Goal: Task Accomplishment & Management: Manage account settings

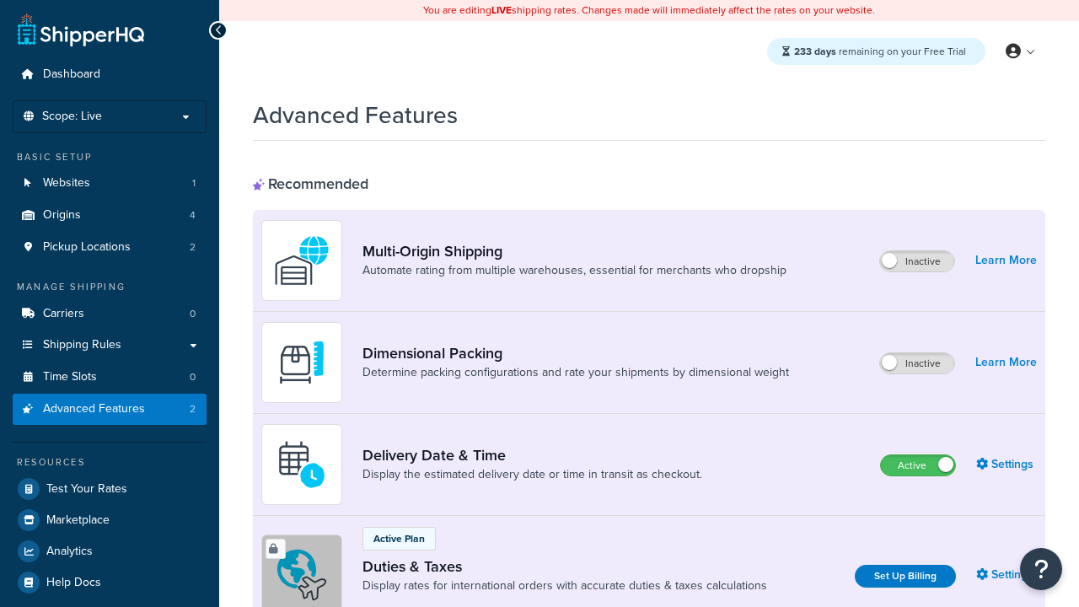
scroll to position [750, 0]
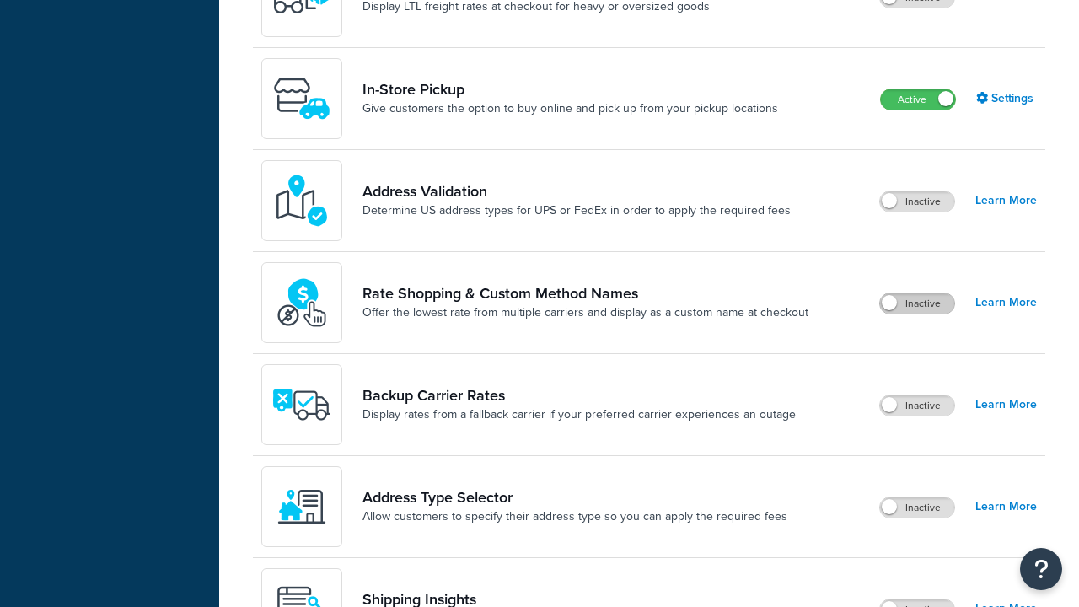
click at [917, 304] on label "Inactive" at bounding box center [917, 303] width 74 height 20
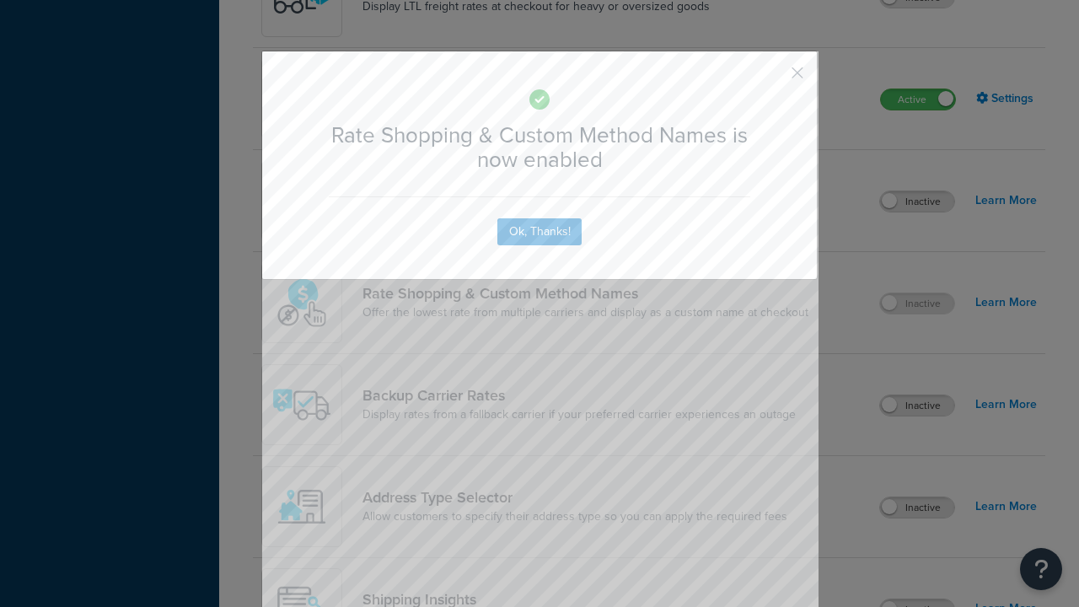
scroll to position [0, 0]
click at [772, 77] on button "button" at bounding box center [773, 79] width 4 height 4
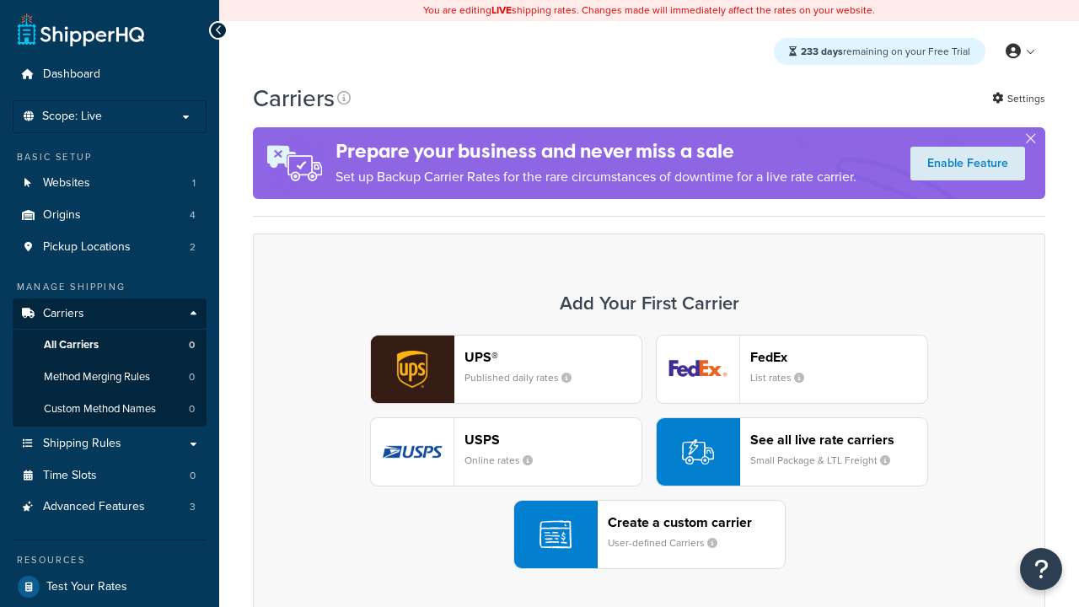
click at [649, 452] on div "UPS® Published daily rates FedEx List rates USPS Online rates See all live rate…" at bounding box center [649, 452] width 757 height 234
click at [792, 452] on div "See all live rate carriers Small Package & LTL Freight" at bounding box center [838, 452] width 177 height 40
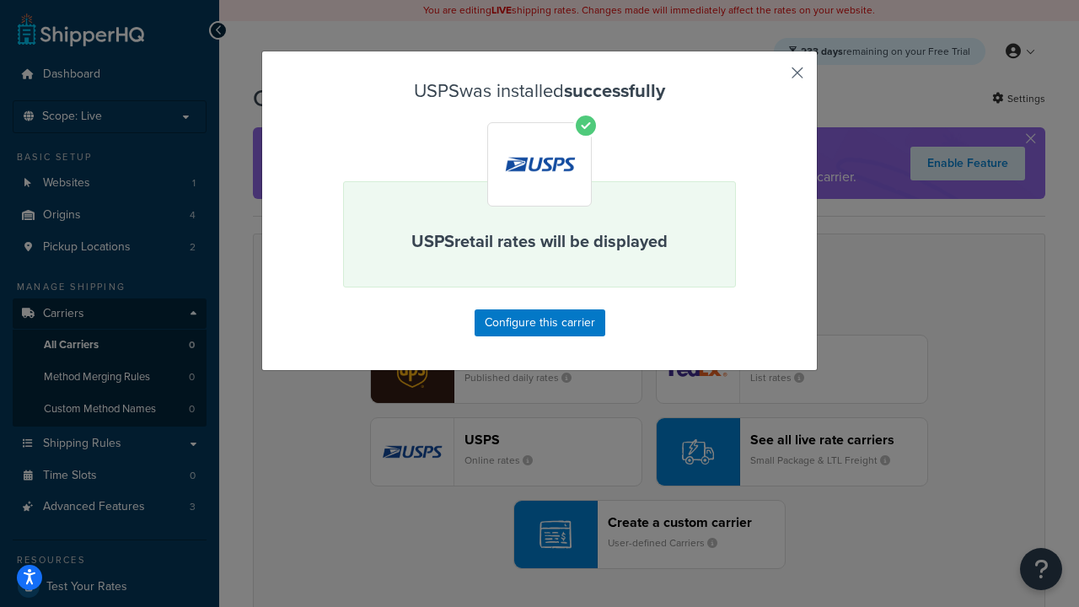
click at [772, 78] on button "button" at bounding box center [773, 79] width 4 height 4
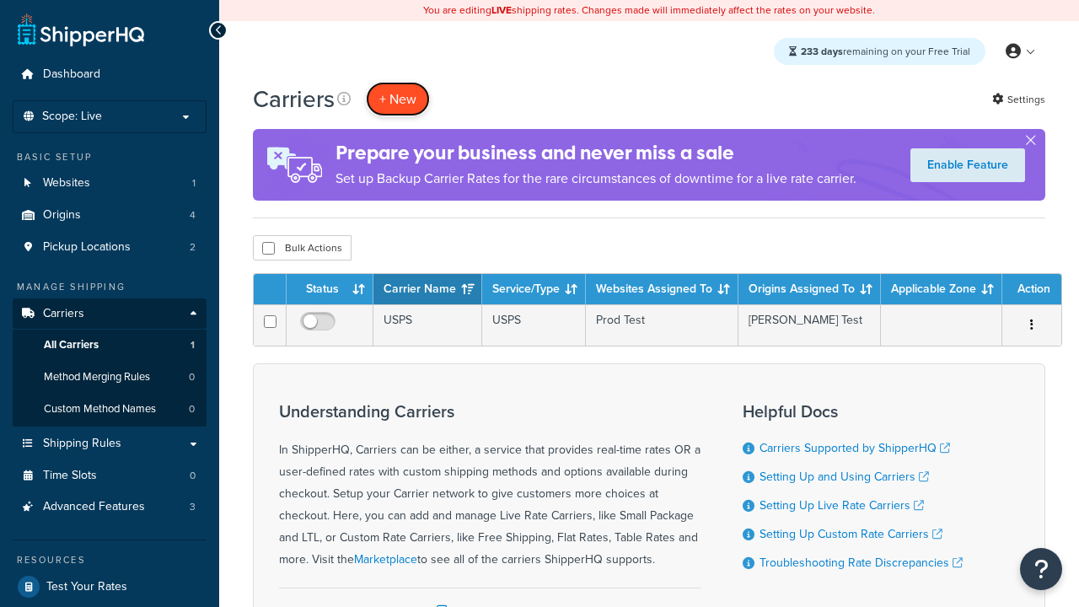
click at [398, 99] on button "+ New" at bounding box center [398, 99] width 64 height 35
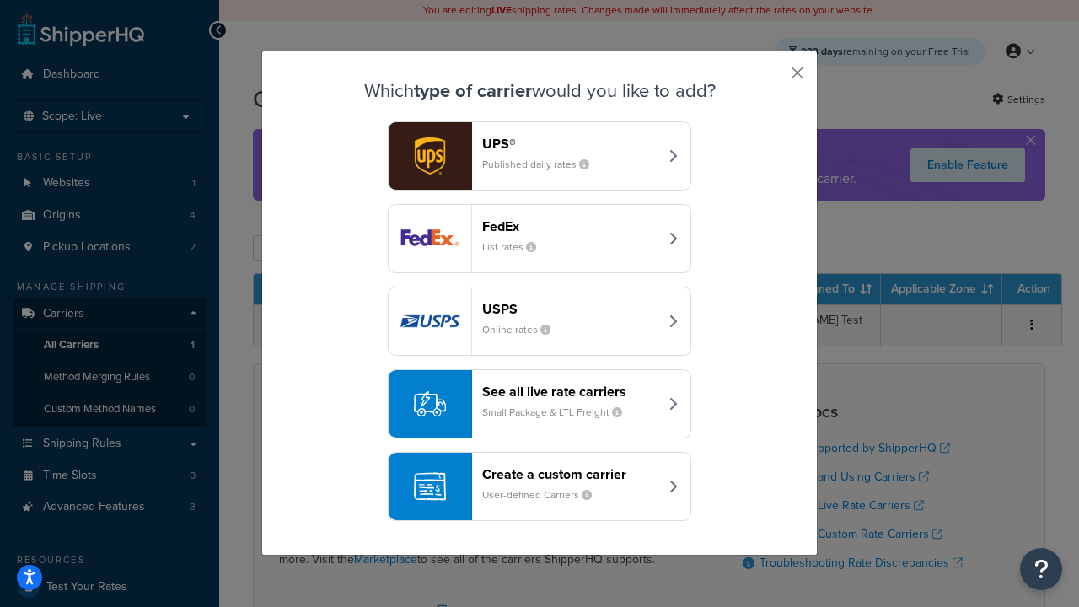
click at [540, 404] on div "See all live rate carriers Small Package & LTL Freight" at bounding box center [570, 404] width 176 height 40
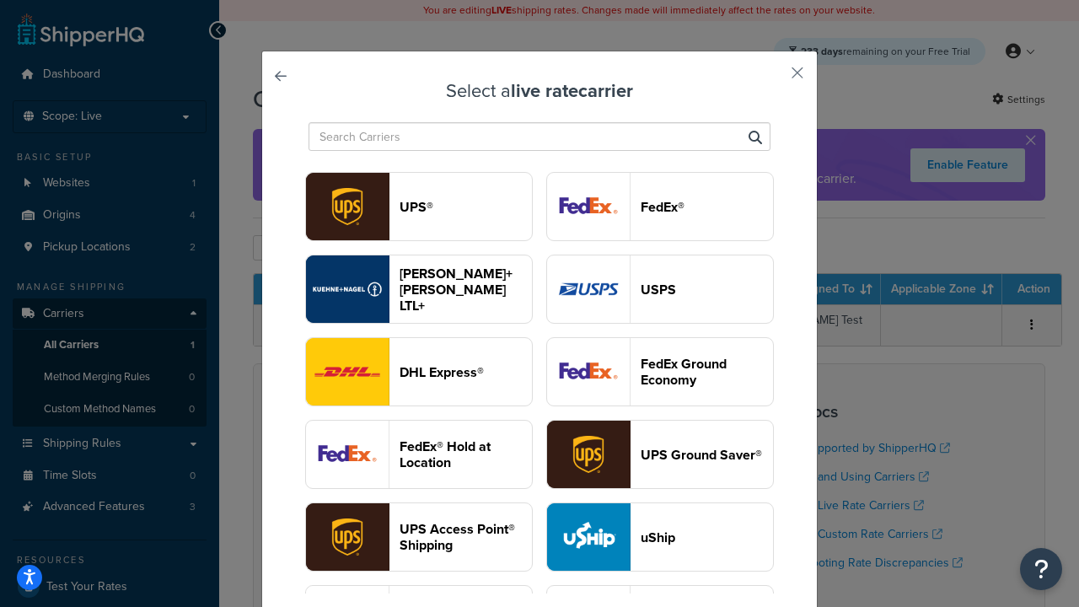
click at [660, 207] on header "FedEx®" at bounding box center [707, 207] width 132 height 16
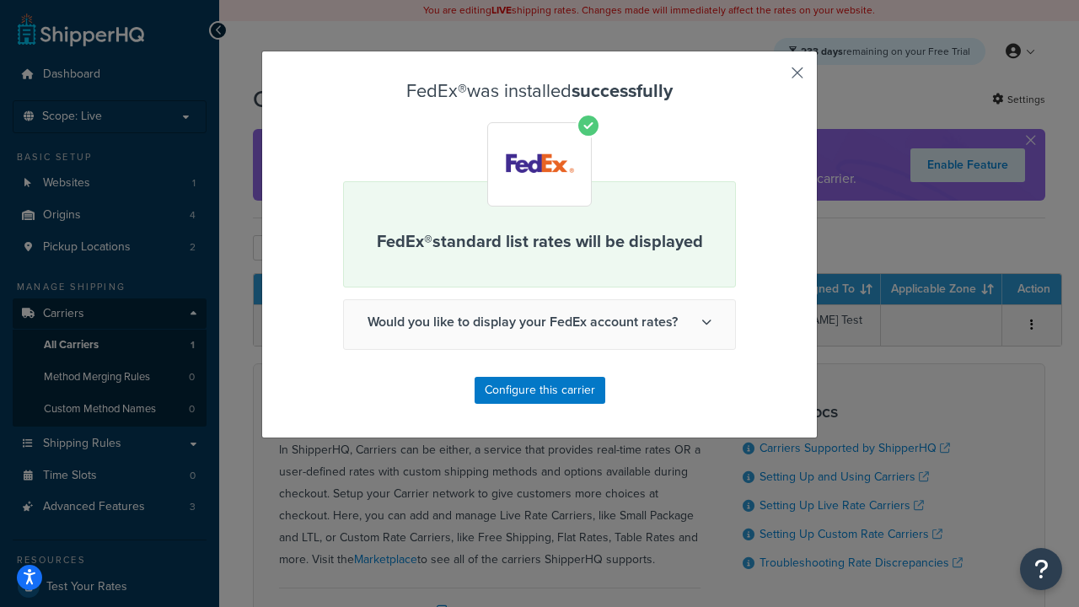
click at [772, 78] on button "button" at bounding box center [773, 79] width 4 height 4
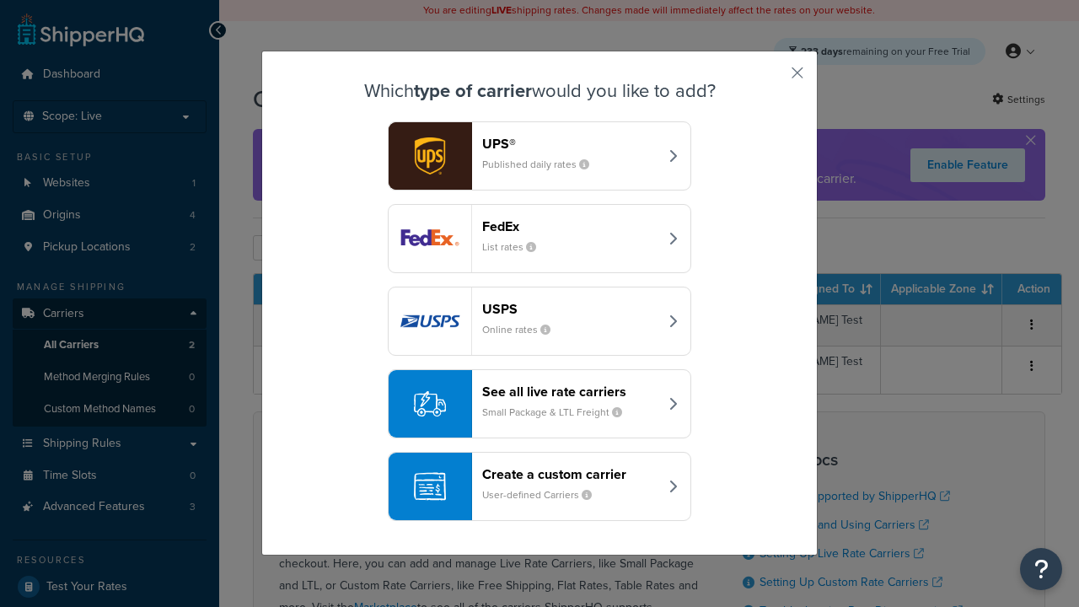
click at [540, 404] on div "See all live rate carriers Small Package & LTL Freight" at bounding box center [570, 404] width 176 height 40
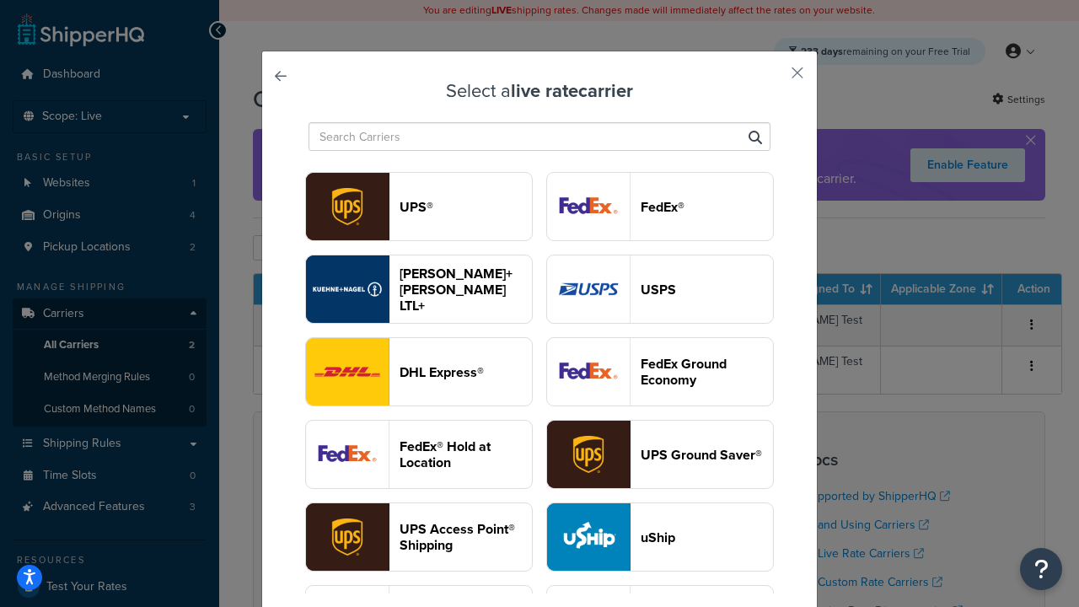
click at [465, 207] on header "UPS®" at bounding box center [466, 207] width 132 height 16
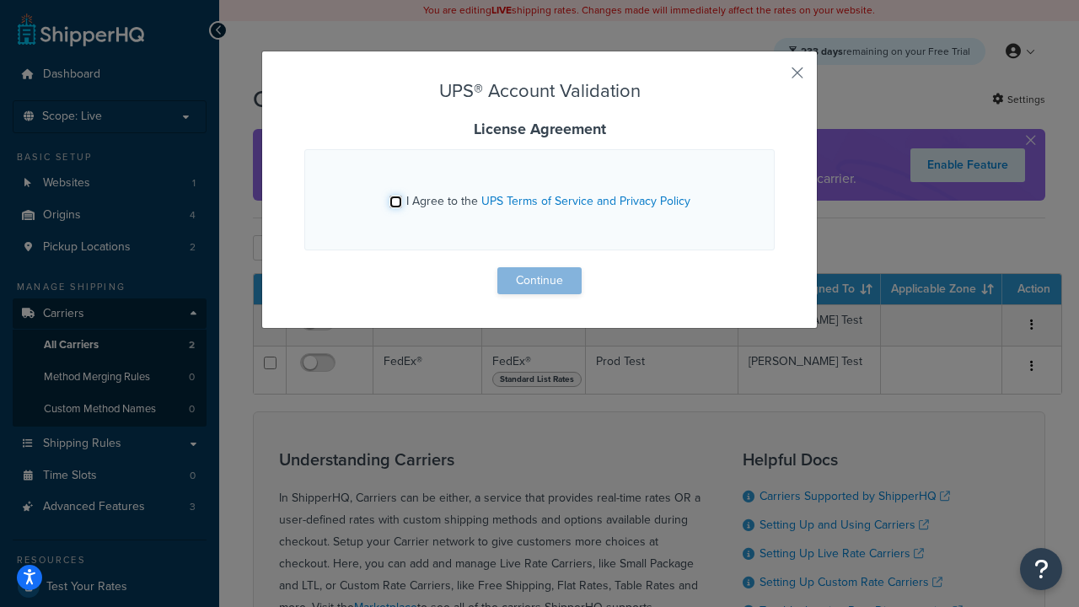
click at [395, 202] on input "I Agree to the UPS Terms of Service and Privacy Policy" at bounding box center [396, 202] width 13 height 13
checkbox input "true"
click at [540, 281] on button "Continue" at bounding box center [539, 280] width 84 height 27
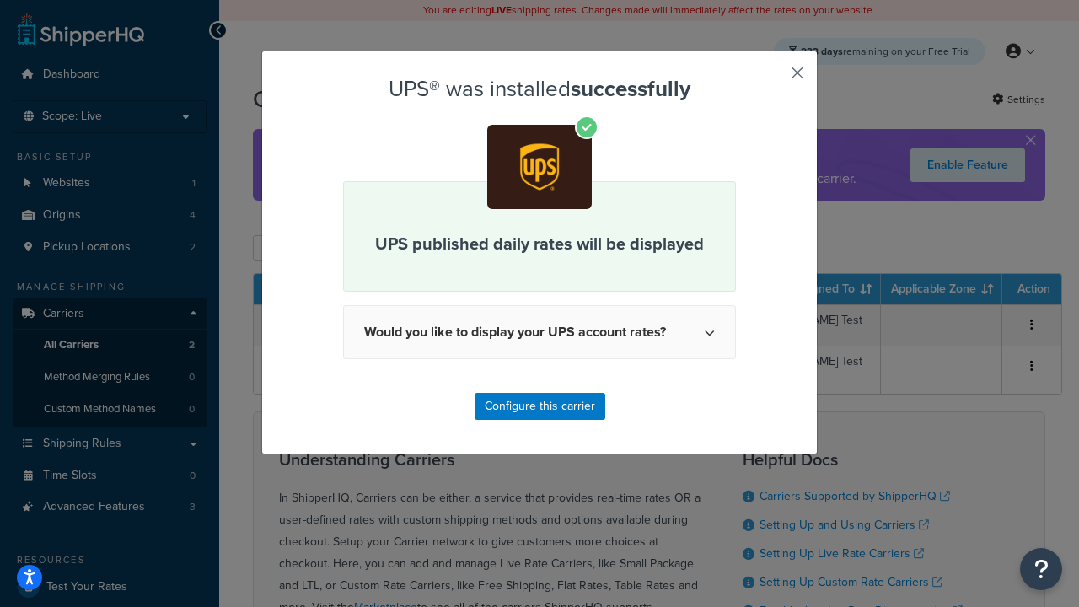
click at [772, 78] on button "button" at bounding box center [773, 79] width 4 height 4
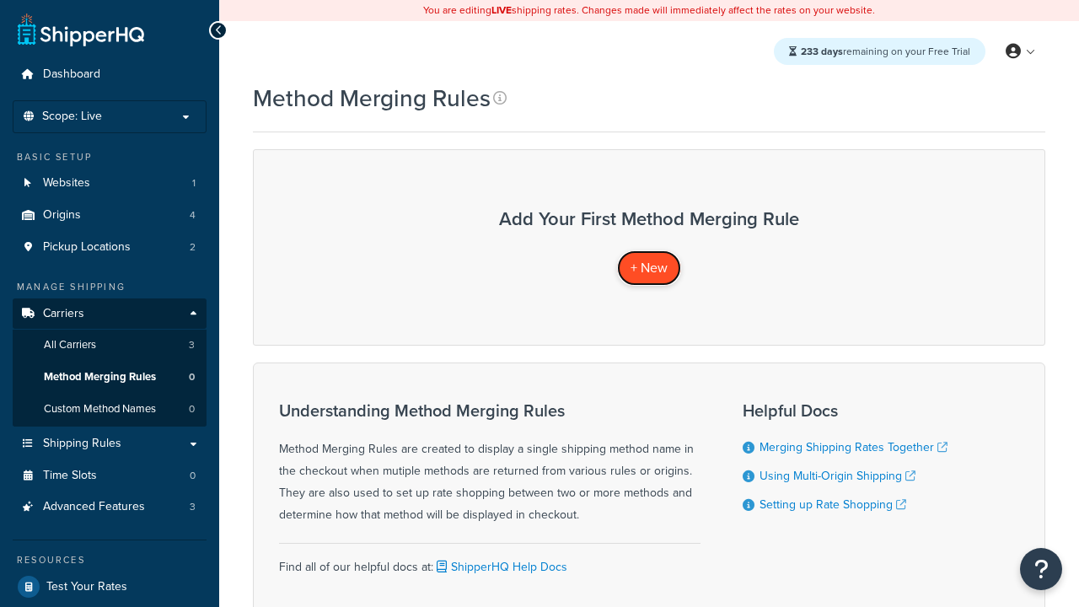
click at [649, 267] on span "+ New" at bounding box center [649, 267] width 37 height 19
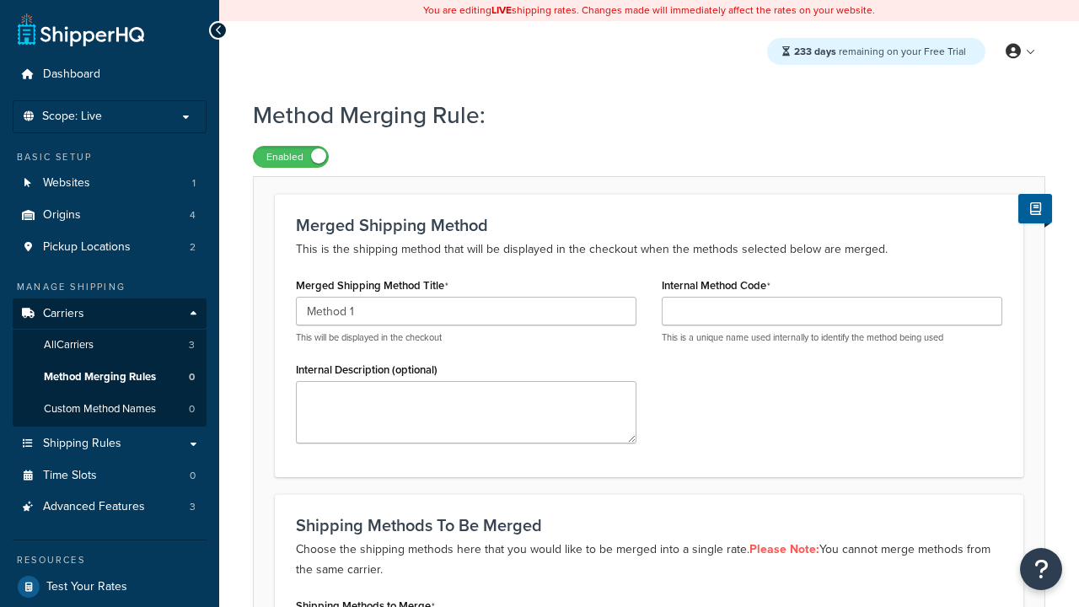
type input "Method 1"
type input "001"
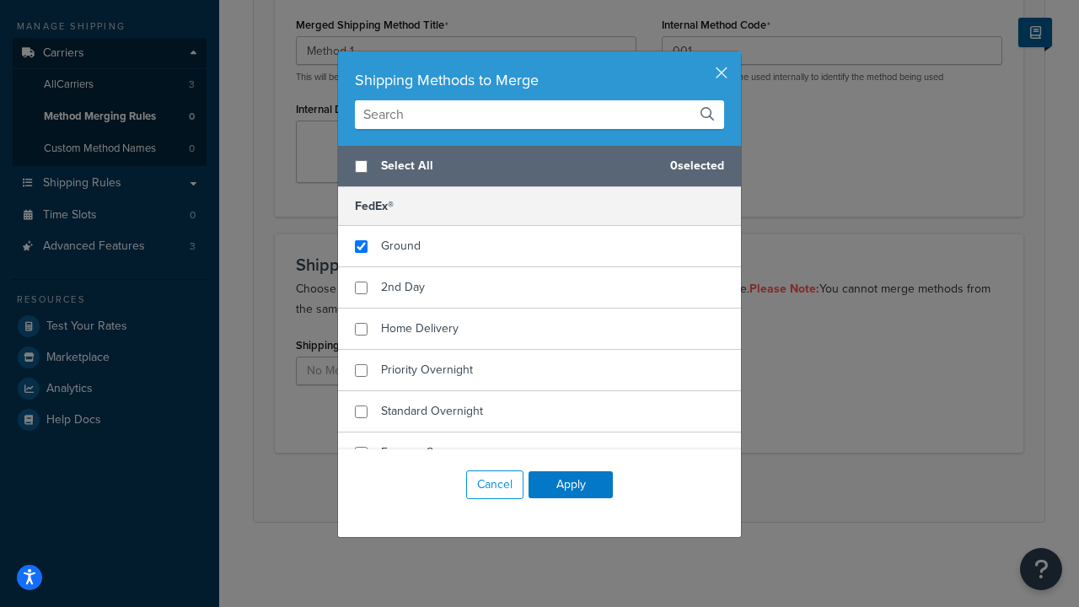
click at [400, 246] on span "Ground" at bounding box center [401, 246] width 40 height 18
checkbox input "true"
click at [571, 485] on button "Apply" at bounding box center [571, 484] width 84 height 27
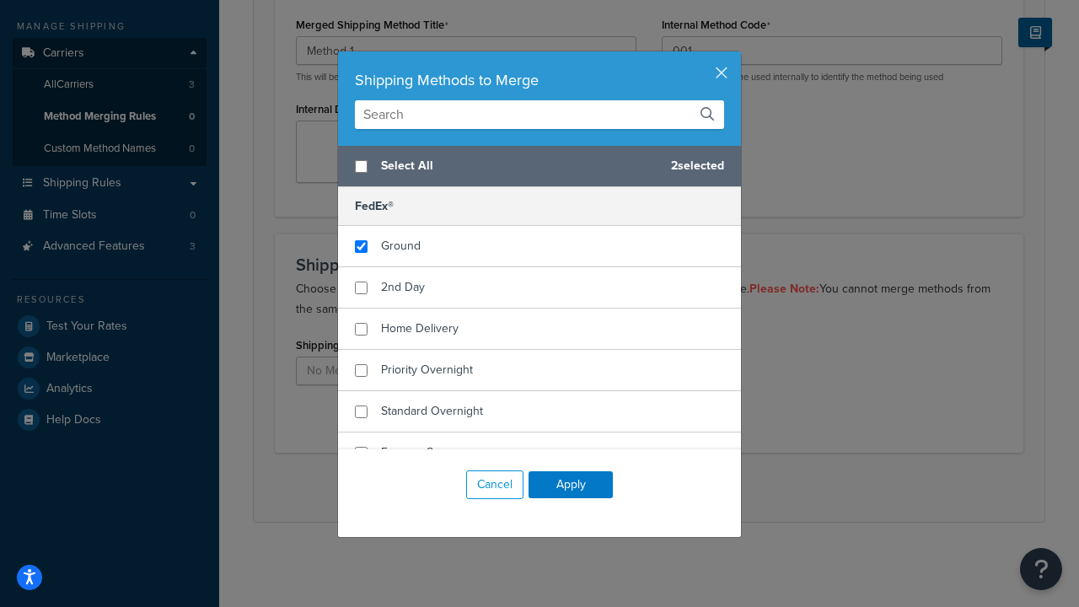
scroll to position [0, 0]
click at [639, 487] on button "Save" at bounding box center [640, 487] width 46 height 27
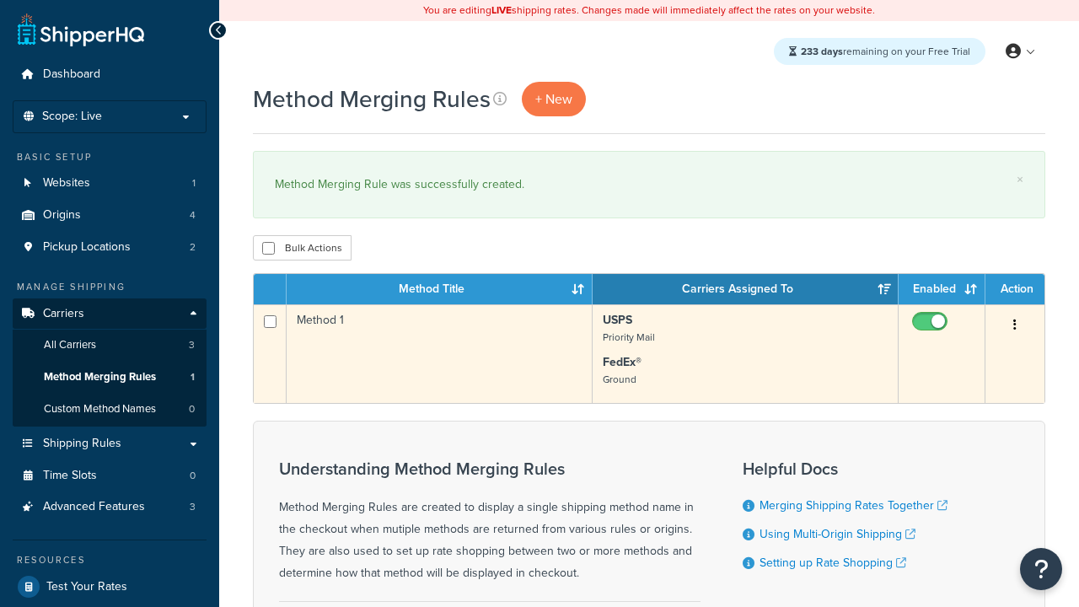
click at [1015, 326] on icon "button" at bounding box center [1014, 325] width 3 height 12
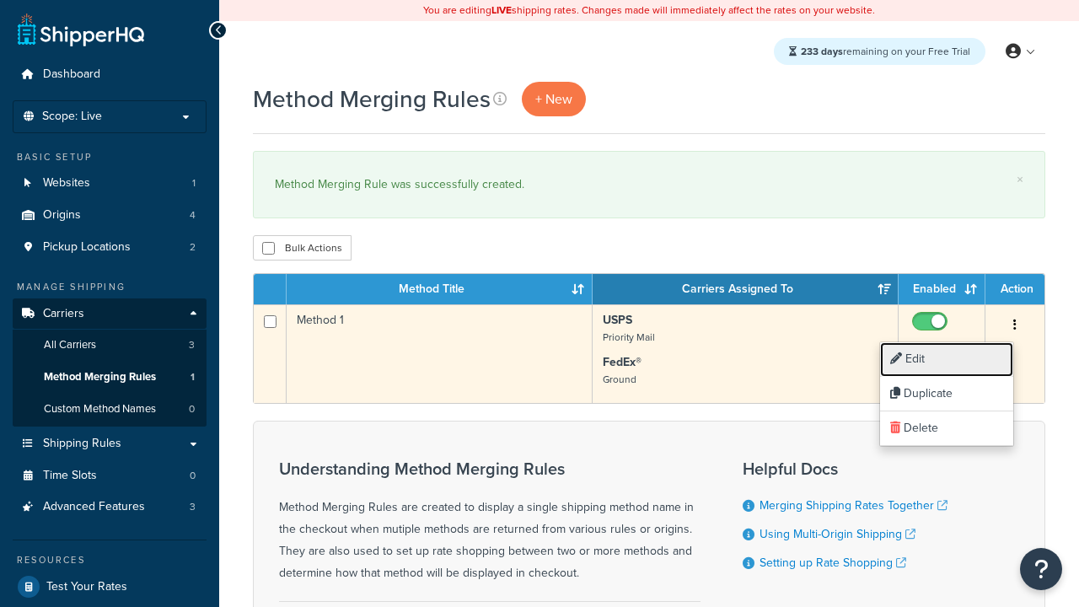
click at [947, 359] on link "Edit" at bounding box center [946, 359] width 133 height 35
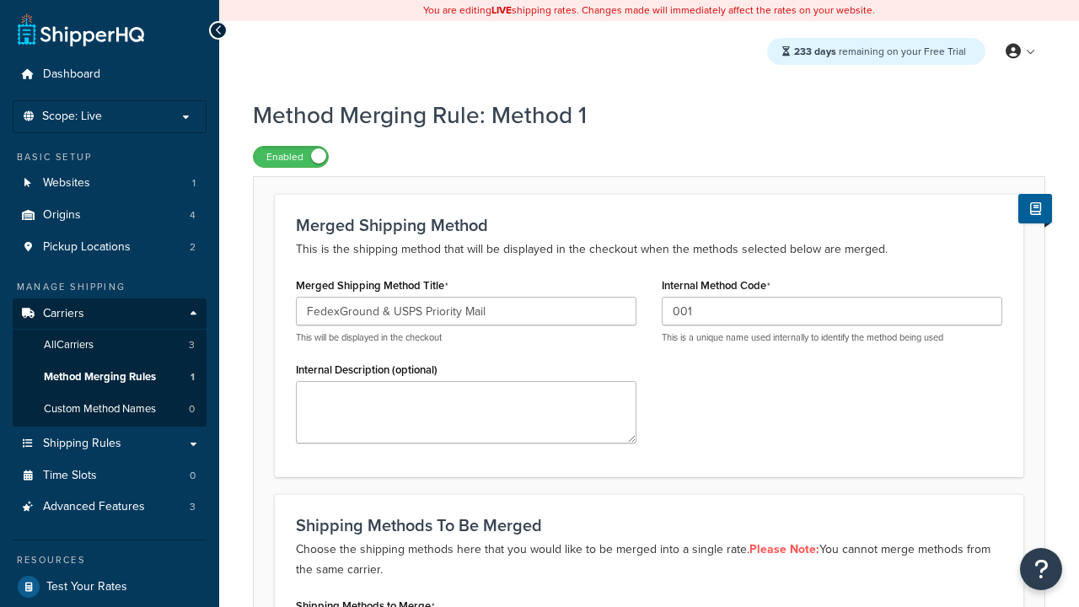
type input "FedexGround & USPS Priority Mail"
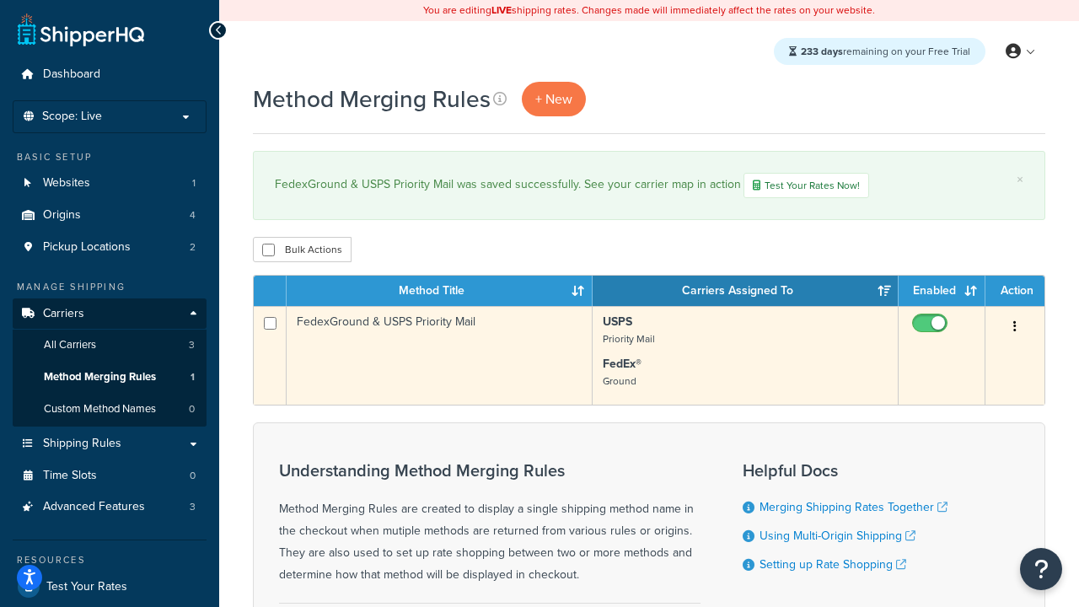
click at [1015, 329] on icon "button" at bounding box center [1014, 326] width 3 height 12
click at [0, 0] on link "Duplicate" at bounding box center [0, 0] width 0 height 0
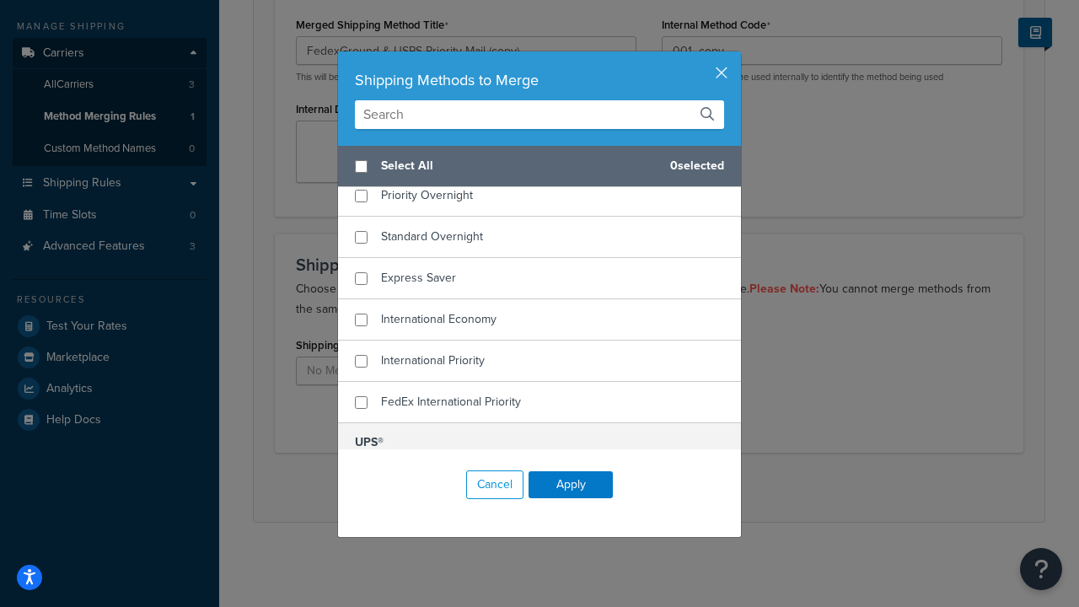
click at [420, 163] on span "Home Delivery" at bounding box center [420, 154] width 78 height 18
checkbox input "true"
click at [416, 474] on span "UPS® Ground" at bounding box center [416, 483] width 71 height 18
checkbox input "true"
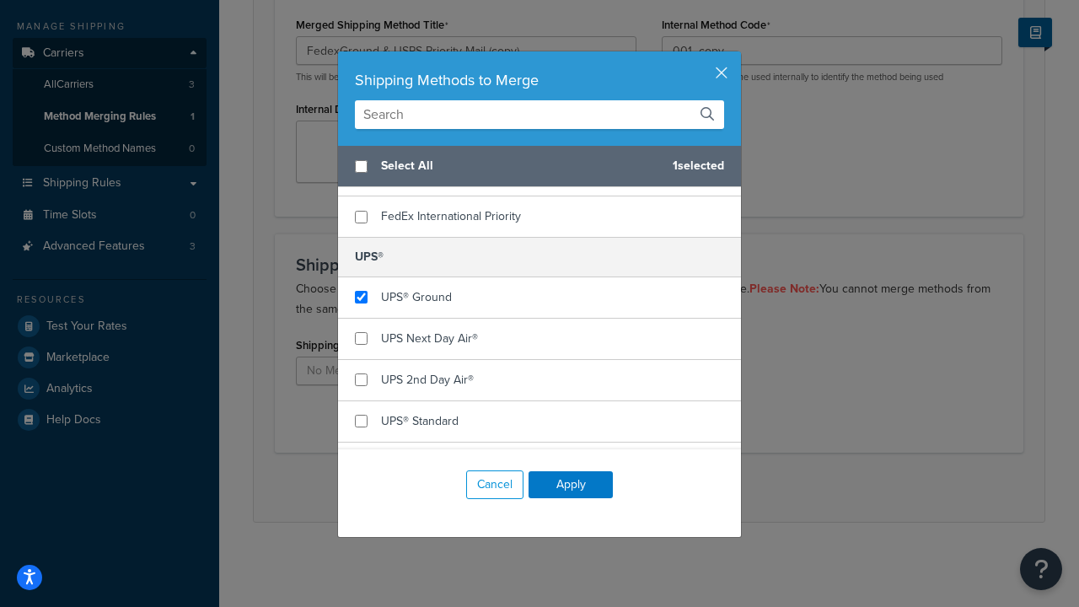
click at [571, 485] on button "Apply" at bounding box center [571, 484] width 84 height 27
click at [639, 487] on button "Save" at bounding box center [640, 487] width 46 height 27
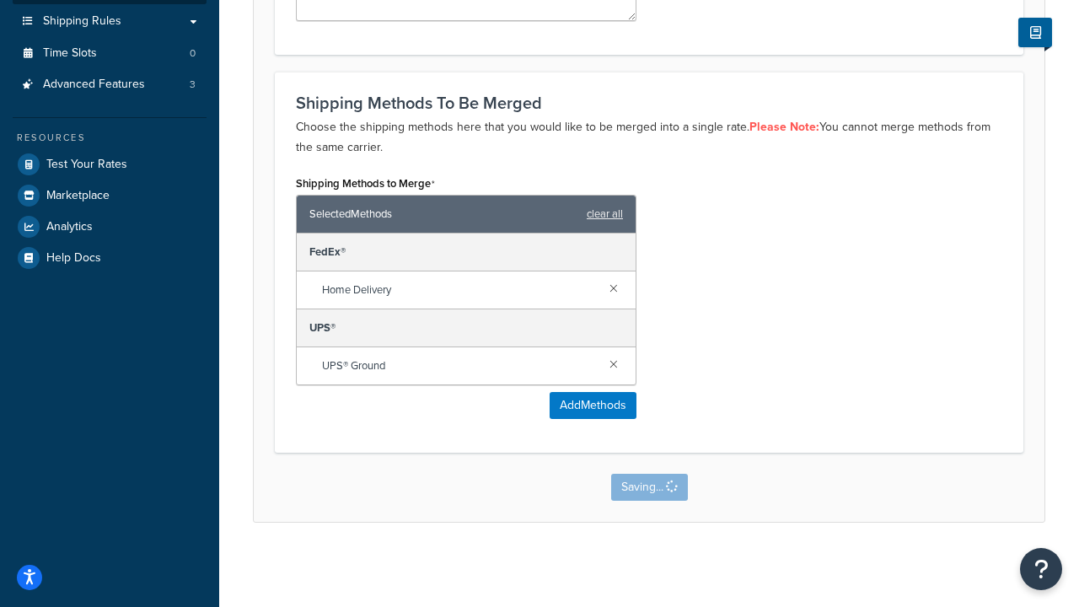
scroll to position [0, 0]
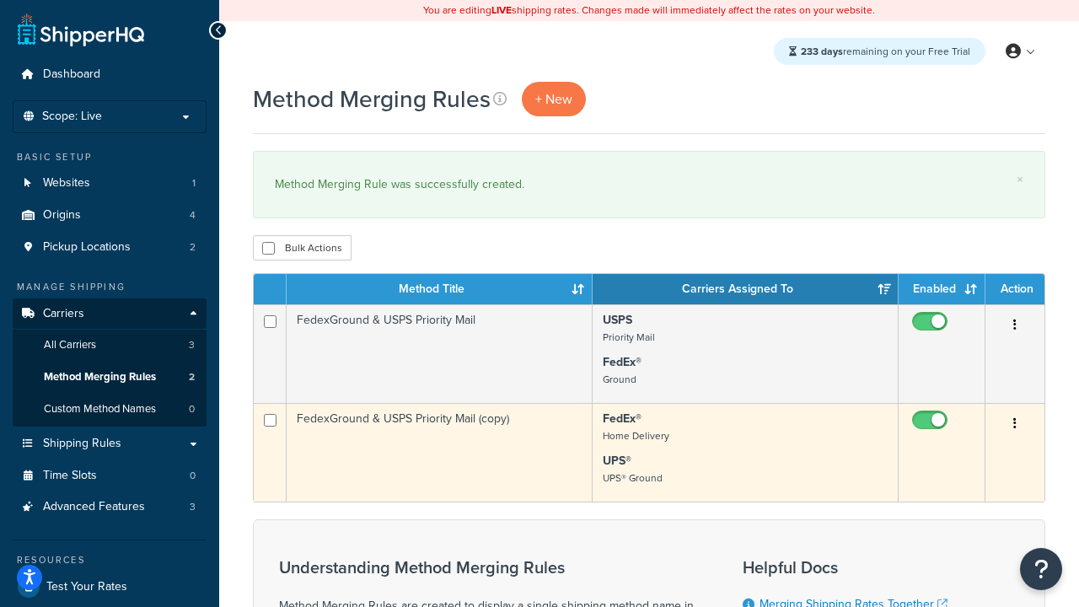
click at [1015, 425] on icon "button" at bounding box center [1014, 423] width 3 height 12
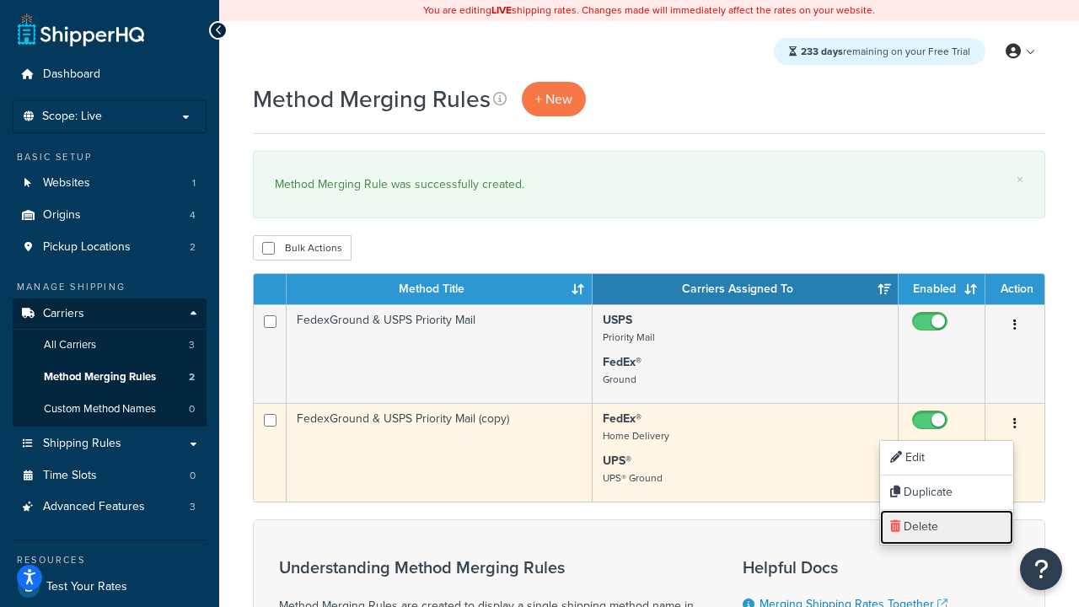
click at [947, 527] on link "Delete" at bounding box center [946, 527] width 133 height 35
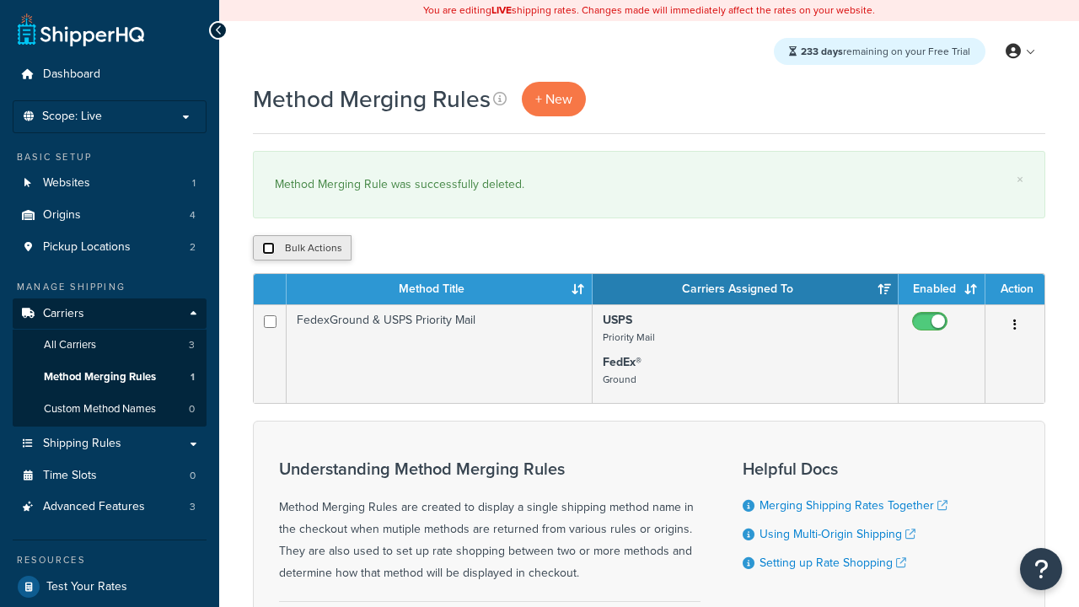
click at [268, 249] on input "checkbox" at bounding box center [268, 248] width 13 height 13
checkbox input "true"
click at [454, 249] on button "Delete" at bounding box center [450, 247] width 58 height 25
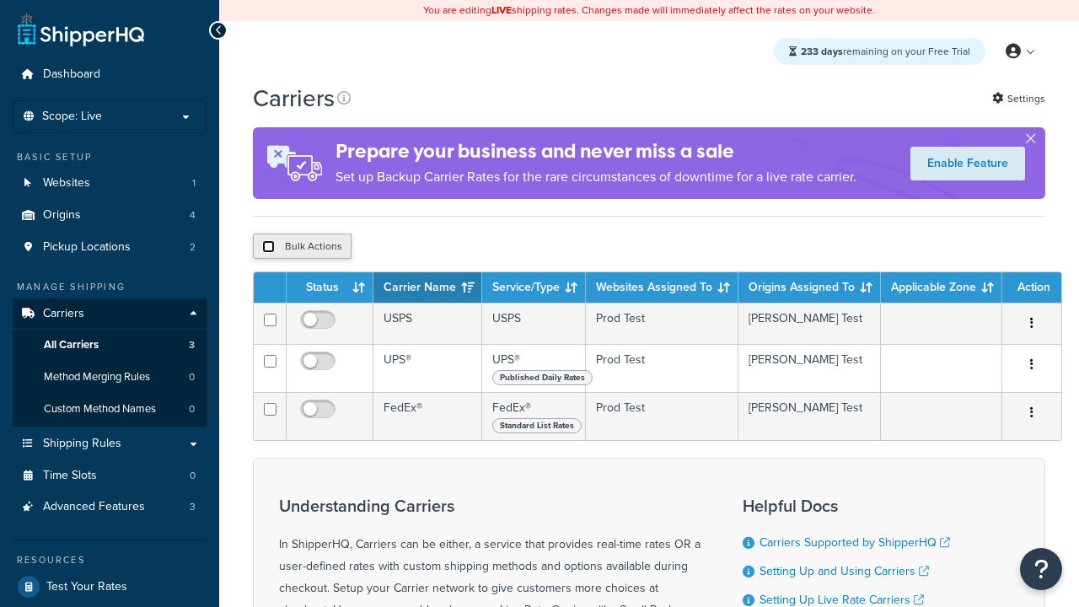
click at [268, 249] on input "checkbox" at bounding box center [268, 246] width 13 height 13
checkbox input "true"
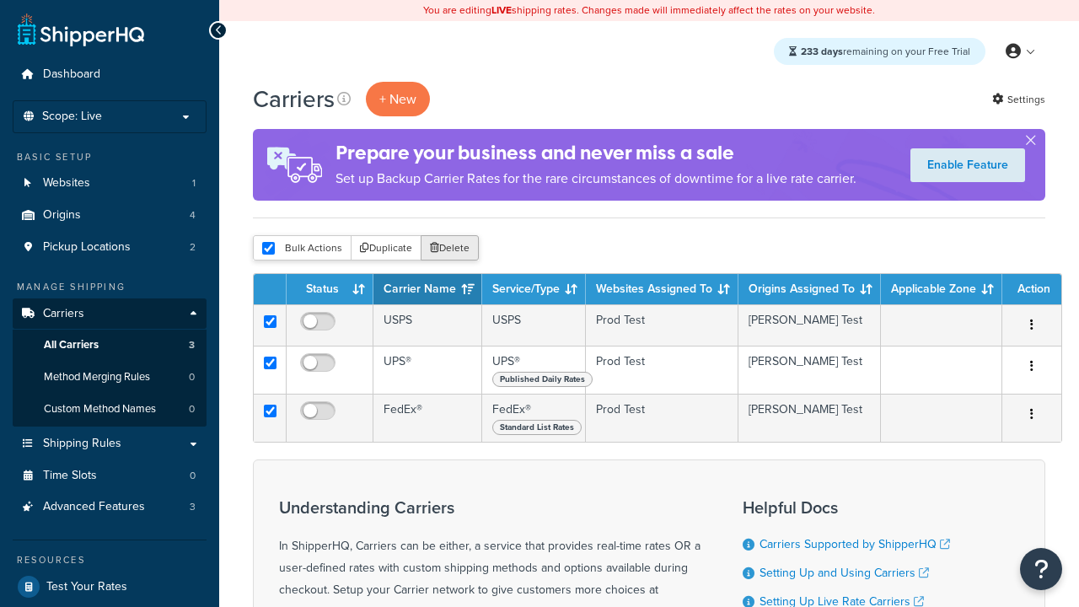
click at [454, 249] on button "Delete" at bounding box center [450, 247] width 58 height 25
